Goal: Complete application form: Complete application form

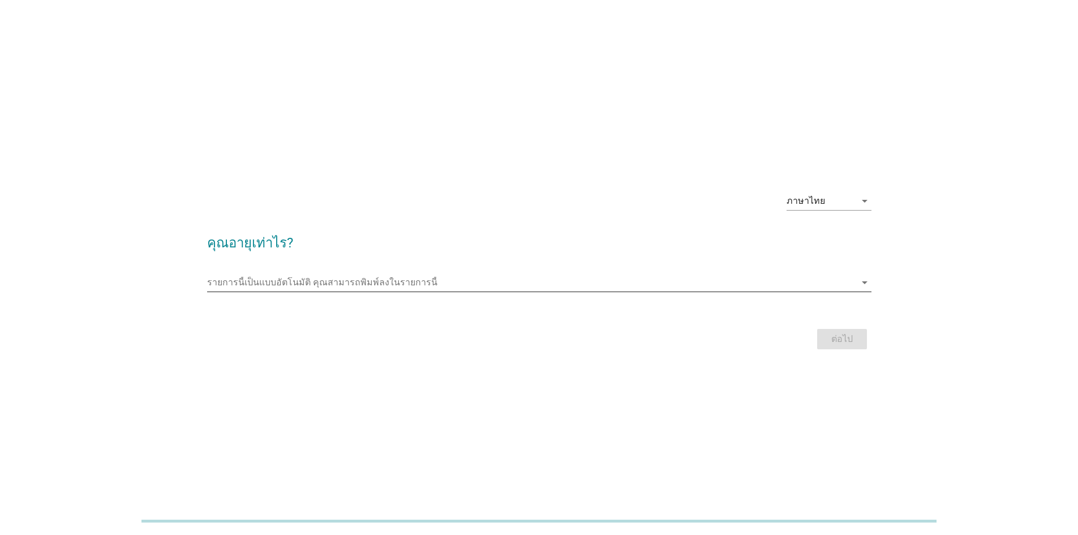
click at [315, 279] on input "รายการนี้เป็นแบบอัตโนมัติ คุณสามารถพิมพ์ลงในรายการนี้" at bounding box center [531, 282] width 648 height 18
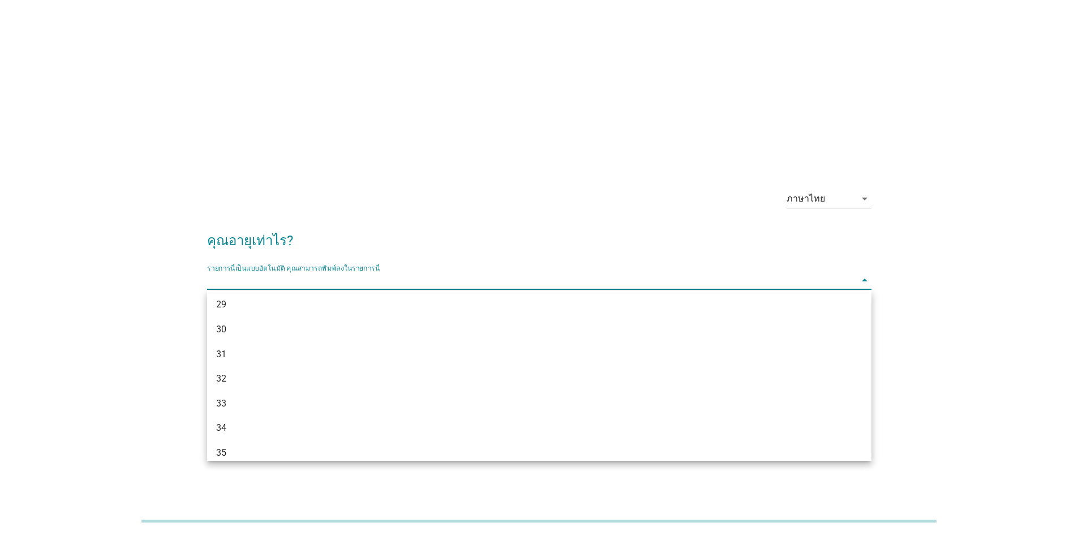
scroll to position [339, 0]
click at [281, 360] on div "34" at bounding box center [512, 363] width 592 height 14
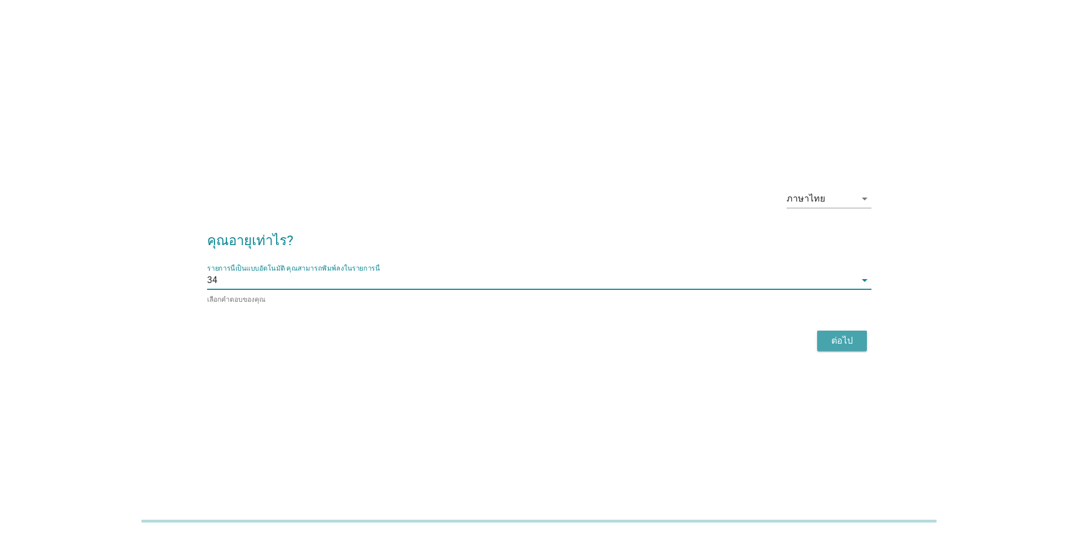
click at [841, 343] on div "ต่อไป" at bounding box center [842, 341] width 32 height 14
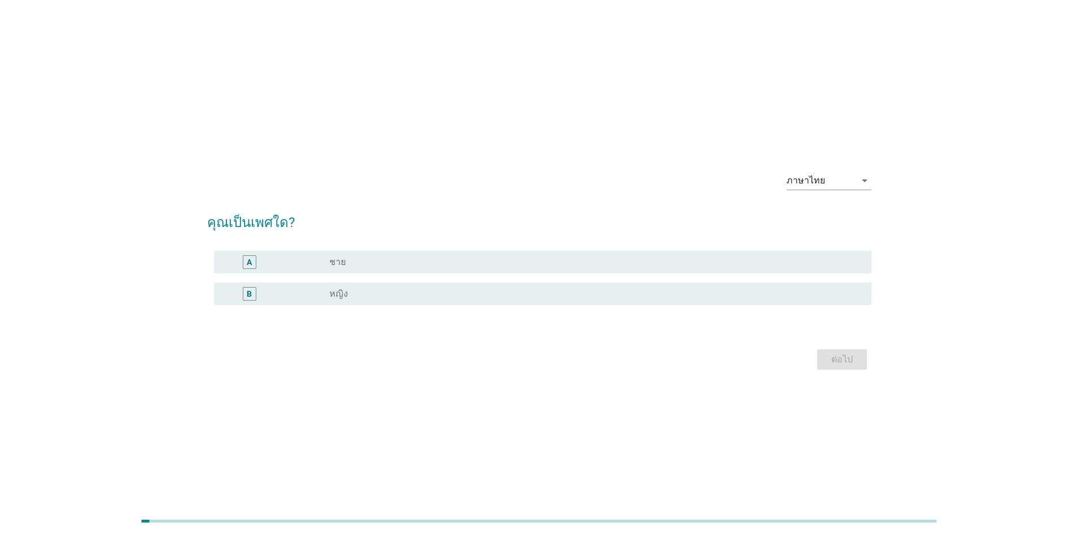
click at [368, 292] on div "radio_button_unchecked หญิง" at bounding box center [591, 293] width 524 height 11
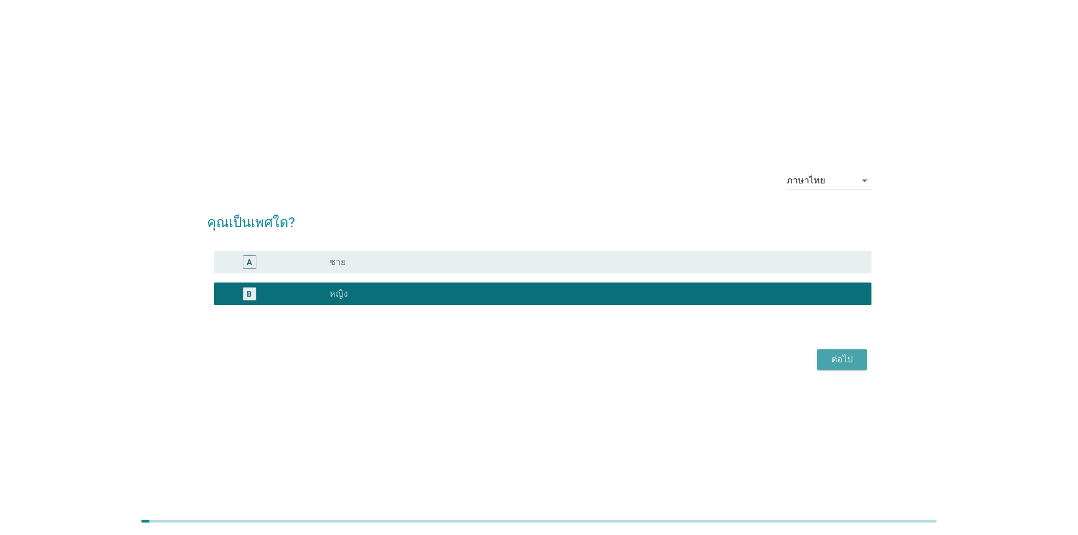
click at [839, 355] on div "ต่อไป" at bounding box center [842, 359] width 32 height 14
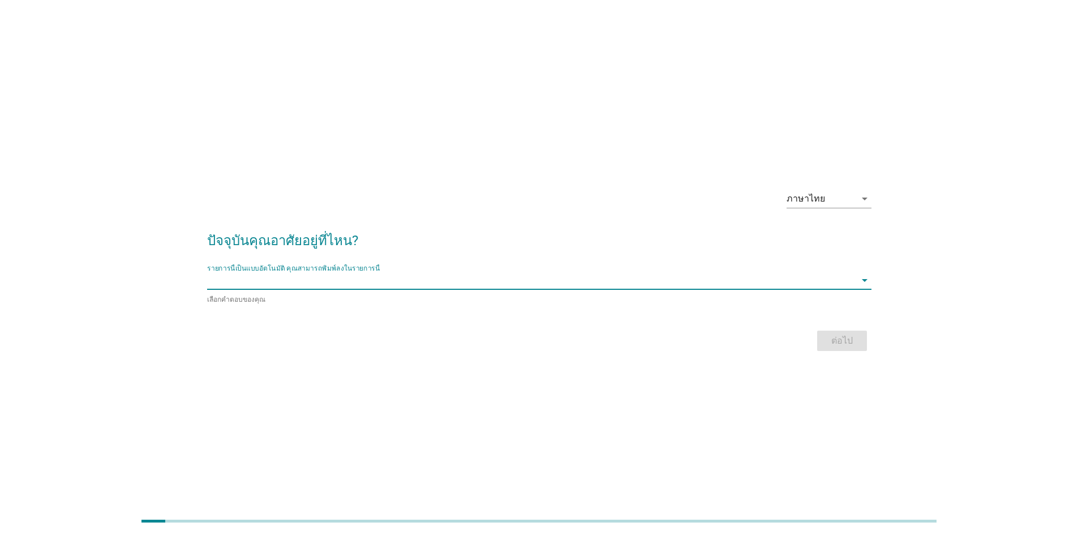
click at [665, 279] on input "รายการนี้เป็นแบบอัตโนมัติ คุณสามารถพิมพ์ลงในรายการนี้" at bounding box center [531, 280] width 648 height 18
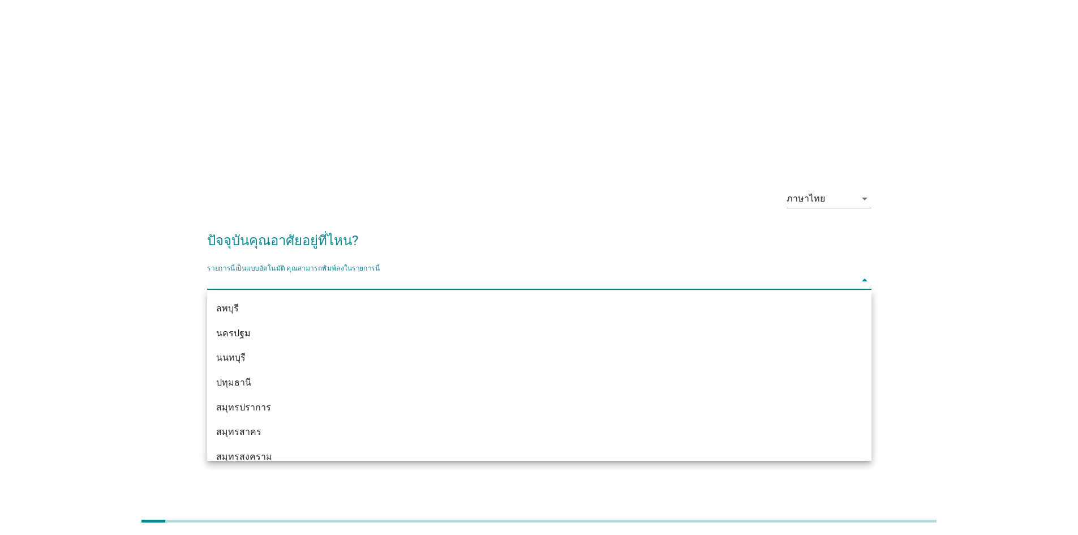
scroll to position [1018, 0]
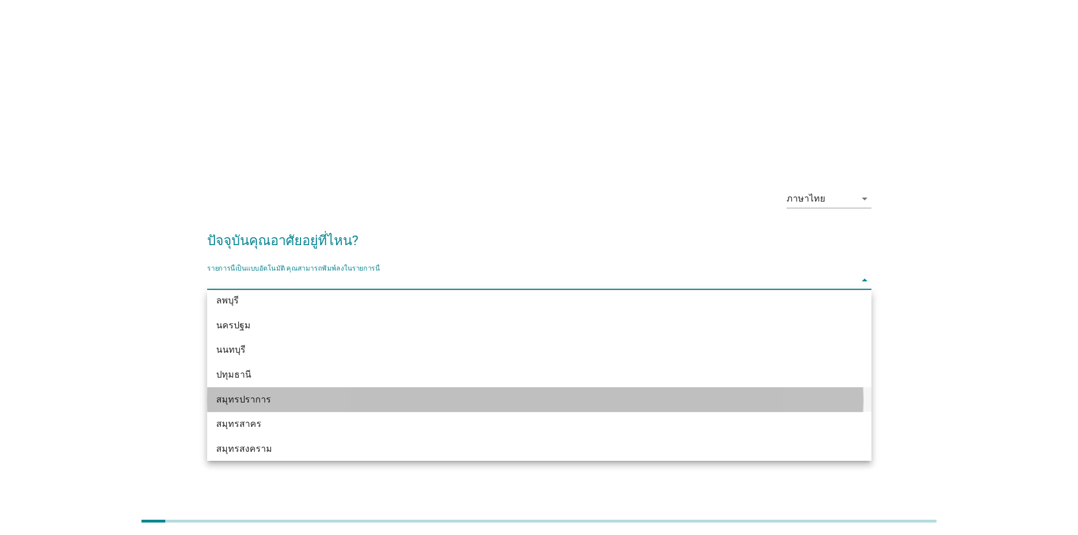
click at [425, 407] on div "สมุทรปราการ" at bounding box center [539, 399] width 664 height 25
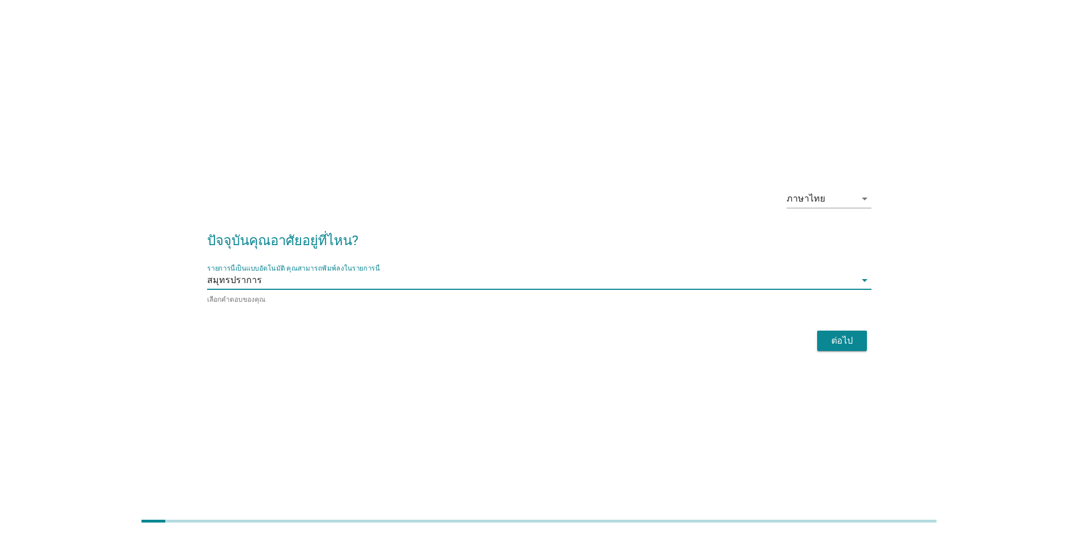
click at [845, 342] on div "ต่อไป" at bounding box center [842, 341] width 32 height 14
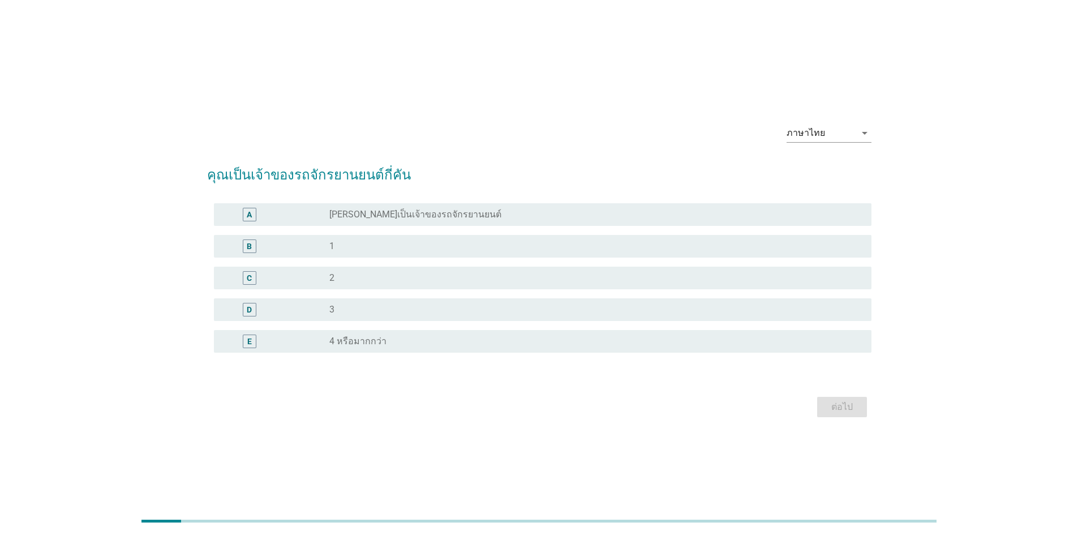
click at [438, 246] on div "radio_button_unchecked 1" at bounding box center [591, 245] width 524 height 11
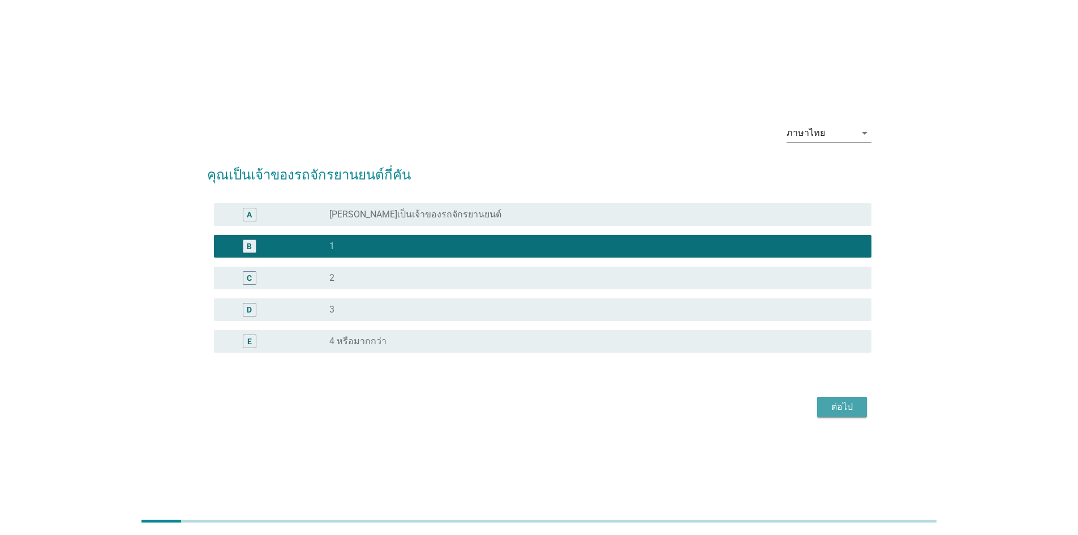
click at [848, 408] on div "ต่อไป" at bounding box center [842, 407] width 32 height 14
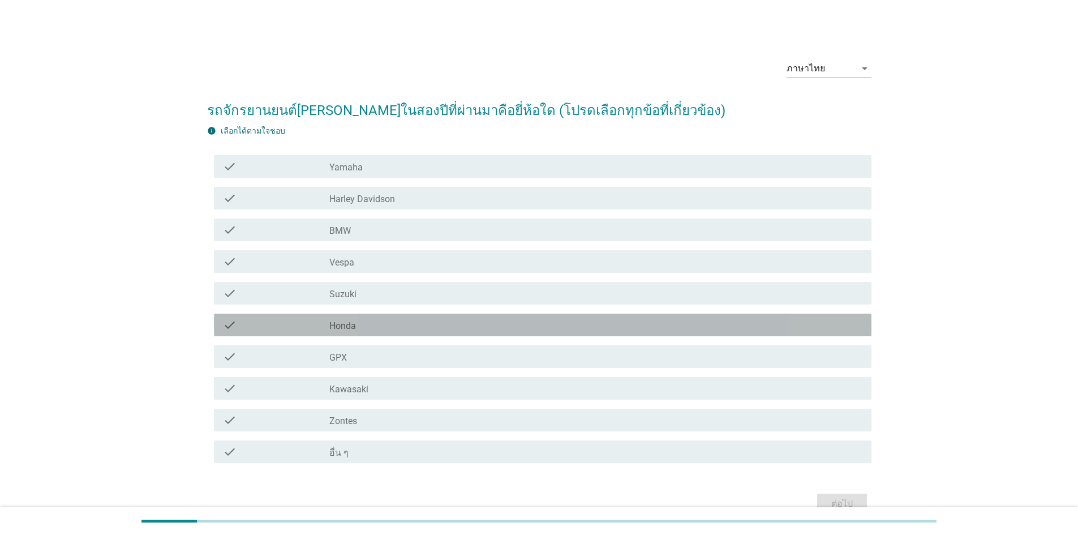
click at [375, 322] on div "check_box_outline_blank Honda" at bounding box center [595, 325] width 533 height 14
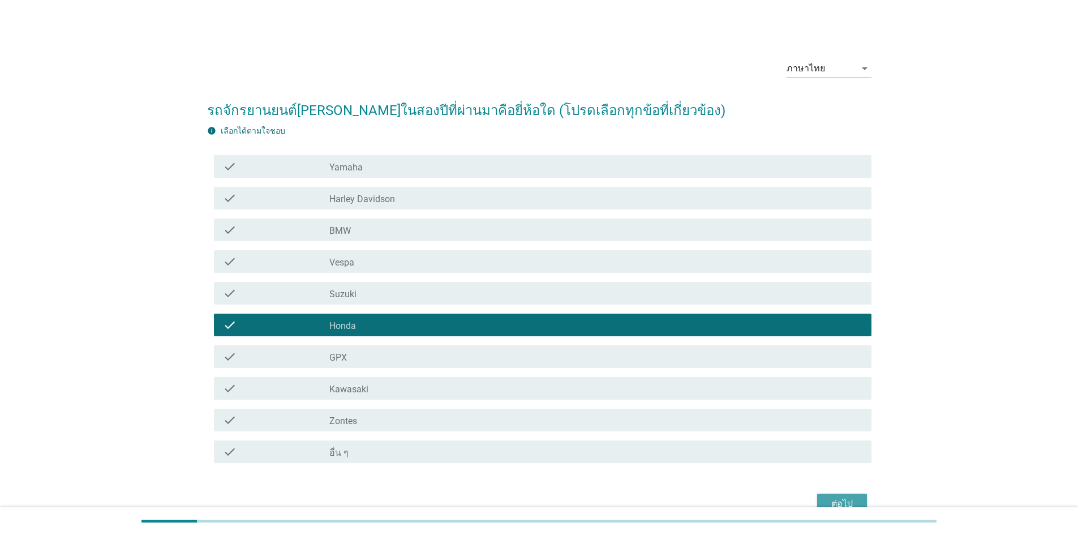
click at [840, 501] on div "ต่อไป" at bounding box center [842, 504] width 32 height 14
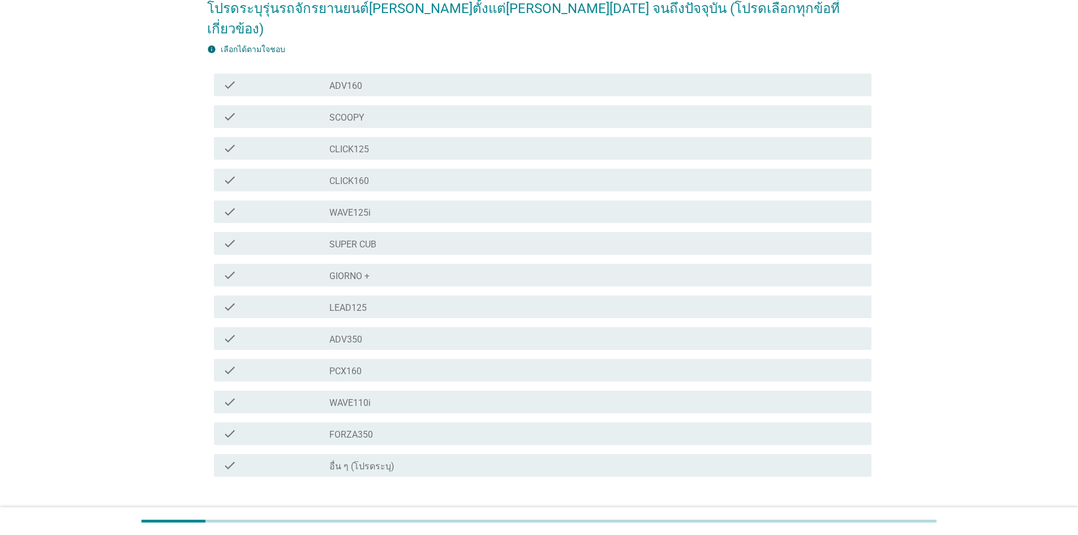
scroll to position [113, 0]
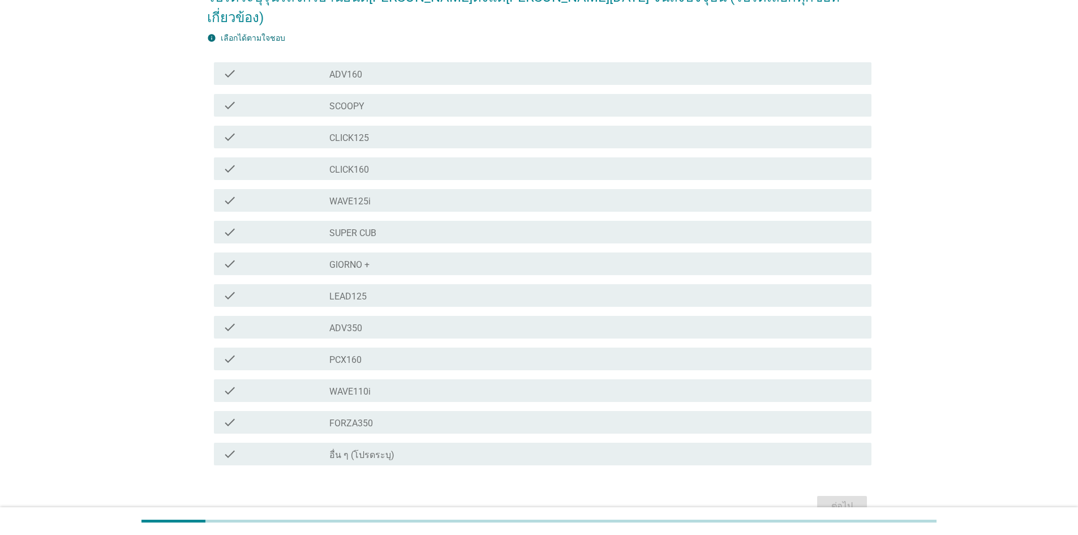
click at [380, 384] on div "check_box_outline_blank WAVE110i" at bounding box center [595, 391] width 533 height 14
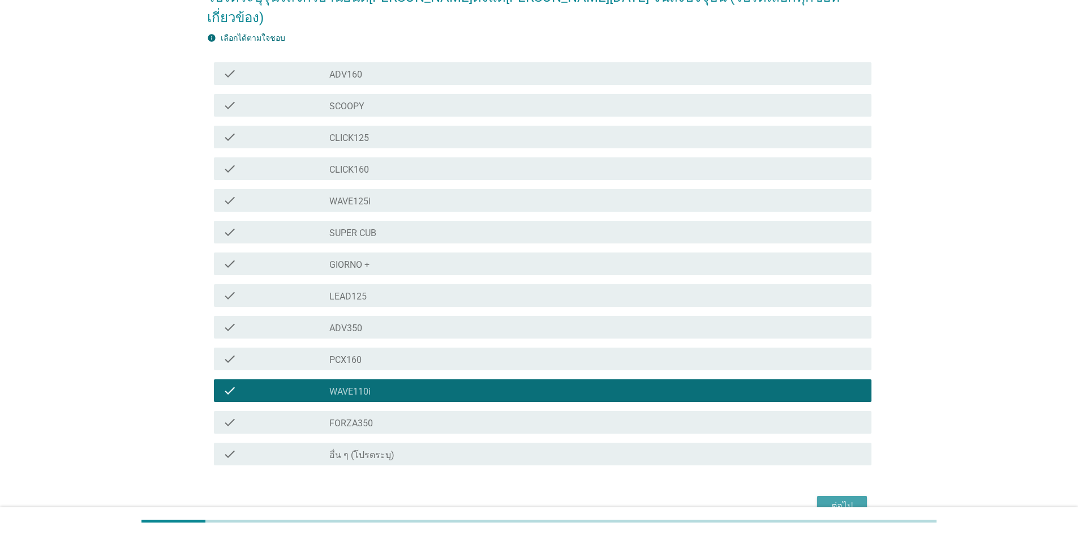
click at [834, 499] on div "ต่อไป" at bounding box center [842, 506] width 32 height 14
